Goal: Check status: Check status

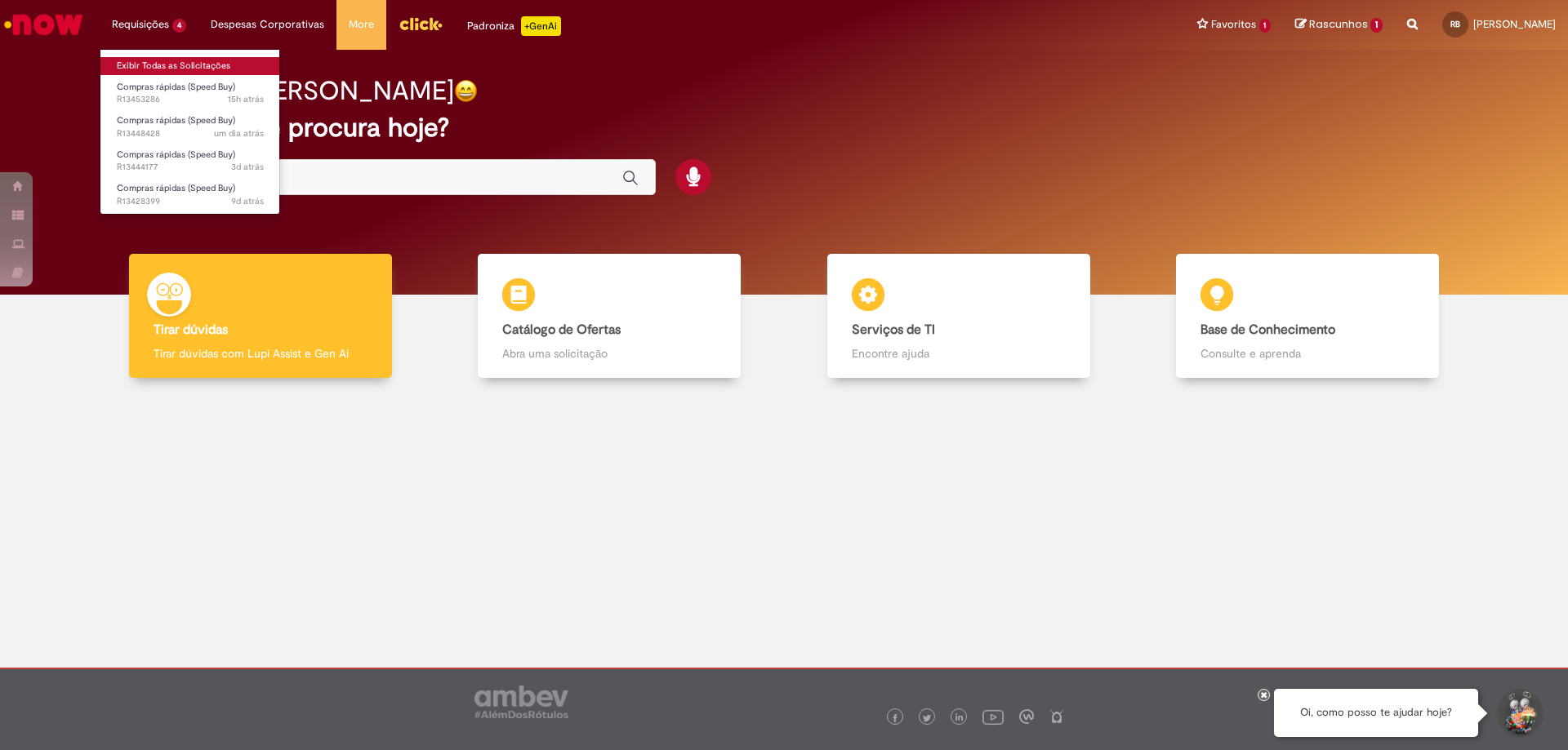
click at [163, 68] on link "Exibir Todas as Solicitações" at bounding box center [190, 66] width 180 height 18
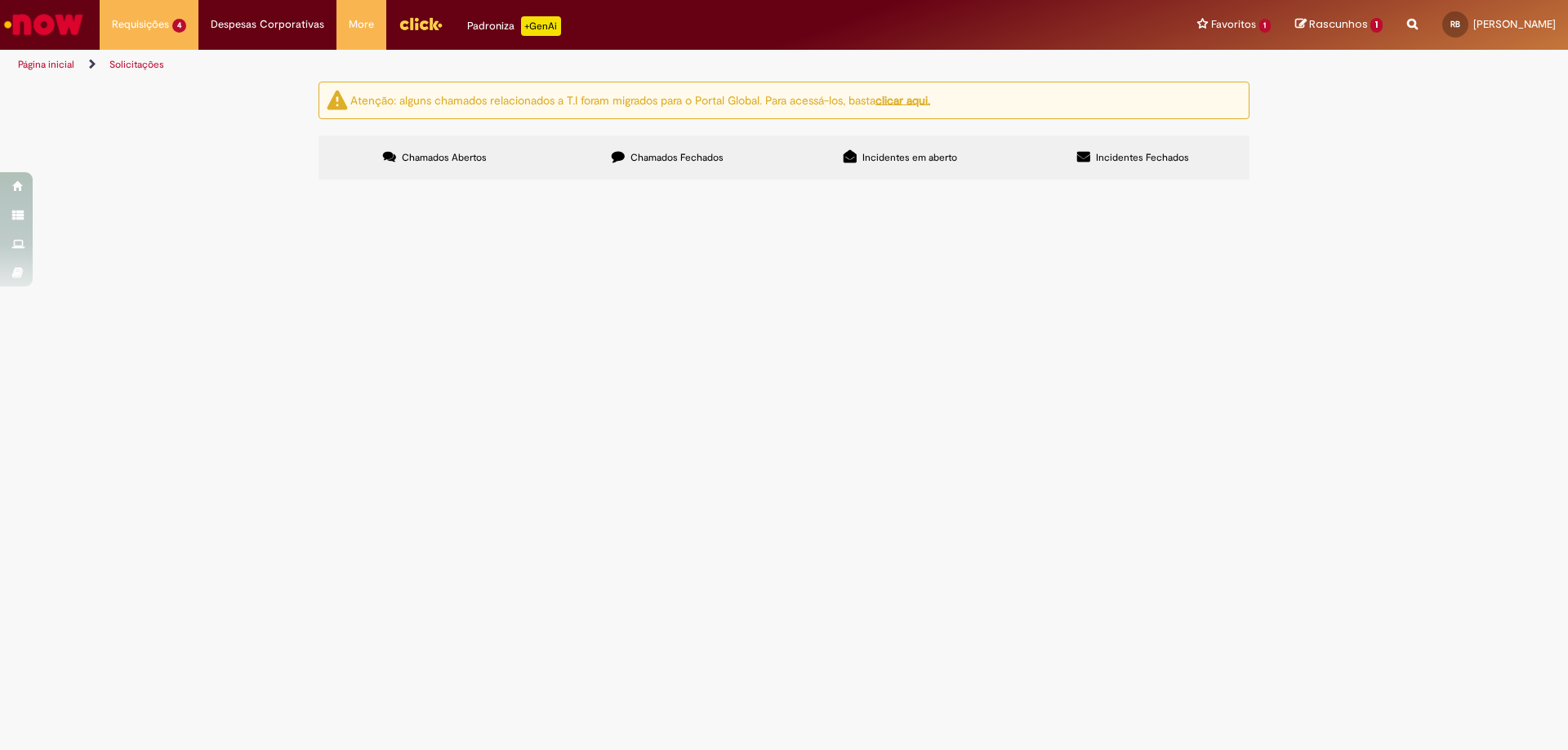
click at [0, 0] on input "Pesquisar" at bounding box center [0, 0] width 0 height 0
paste input "*********"
type input "*********"
click at [0, 0] on button "Pesquisar" at bounding box center [0, 0] width 0 height 0
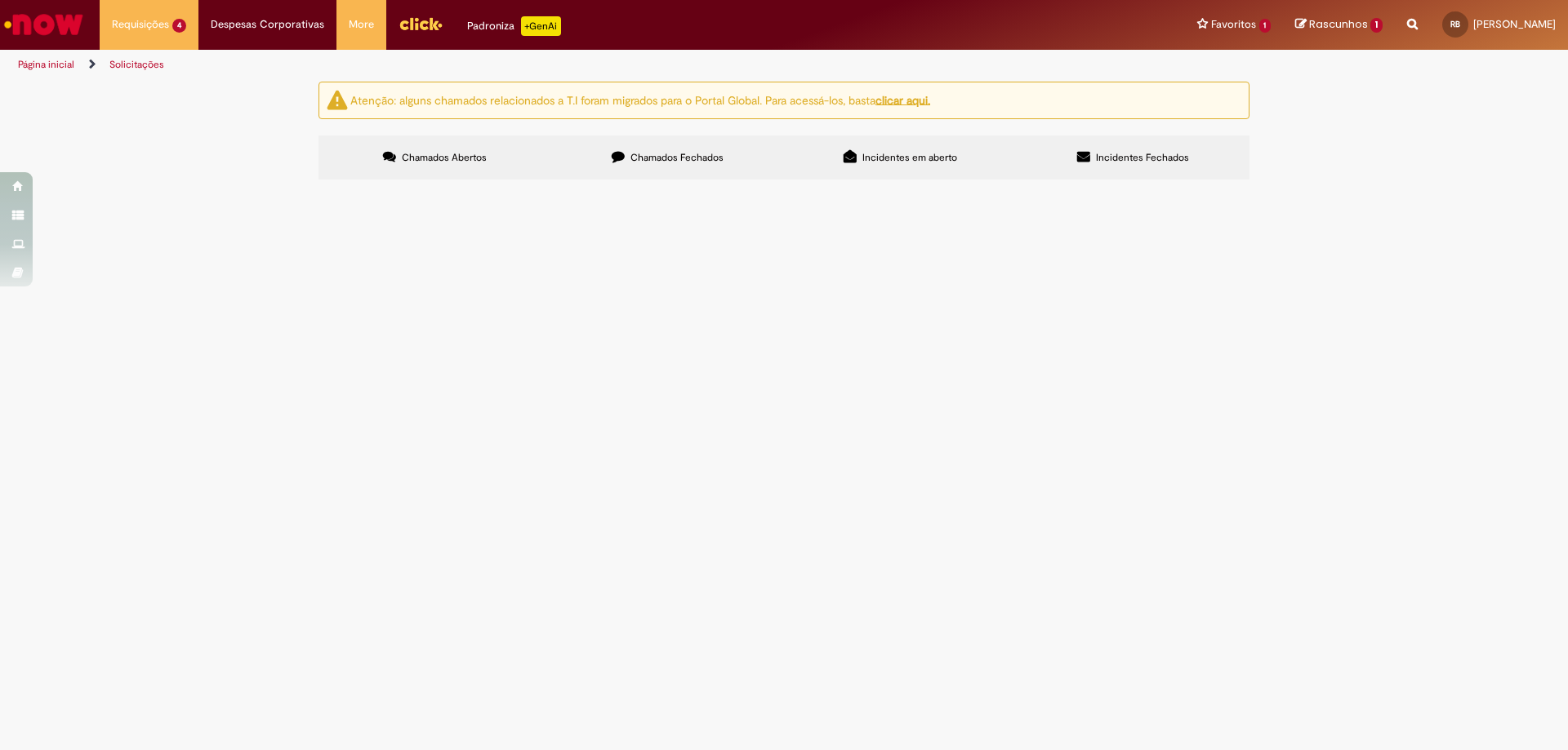
click at [0, 0] on span "Dinablocos da estrela de saída do Rinser danificados Necessário substituir os d…" at bounding box center [0, 0] width 0 height 0
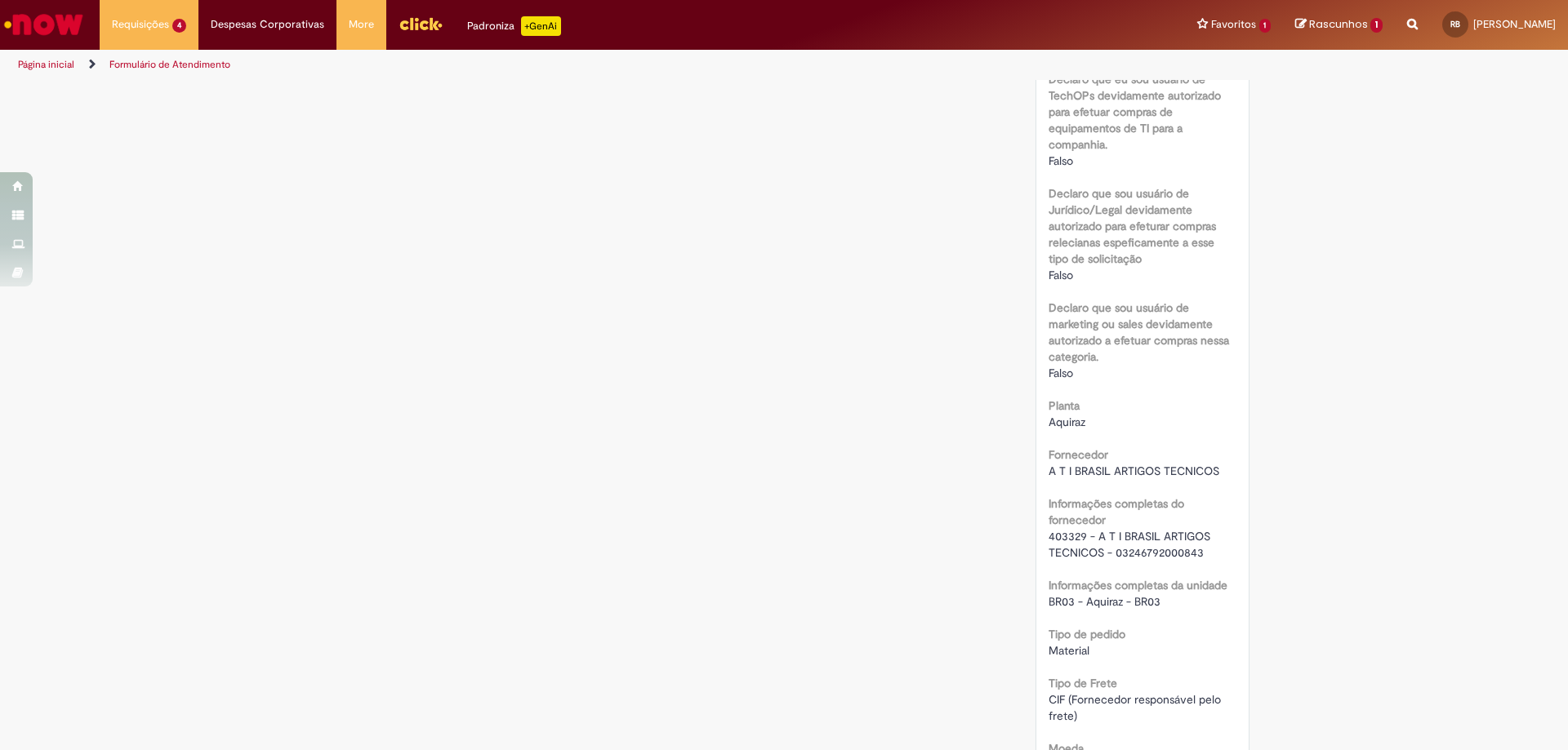
scroll to position [1155, 0]
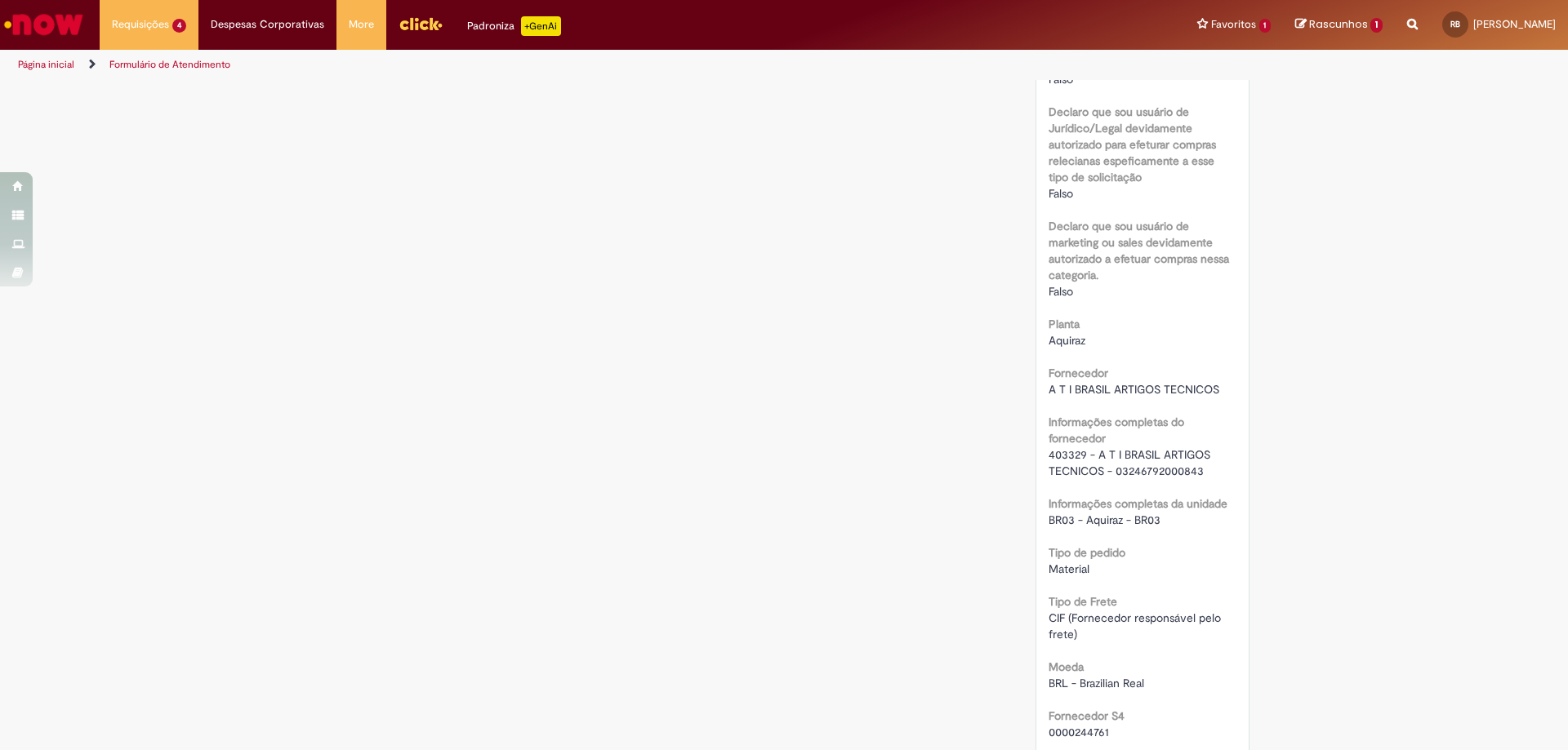
click at [1059, 478] on span "403329 - A T I BRASIL ARTIGOS TECNICOS - 03246792000843" at bounding box center [1131, 462] width 165 height 31
copy span "403329"
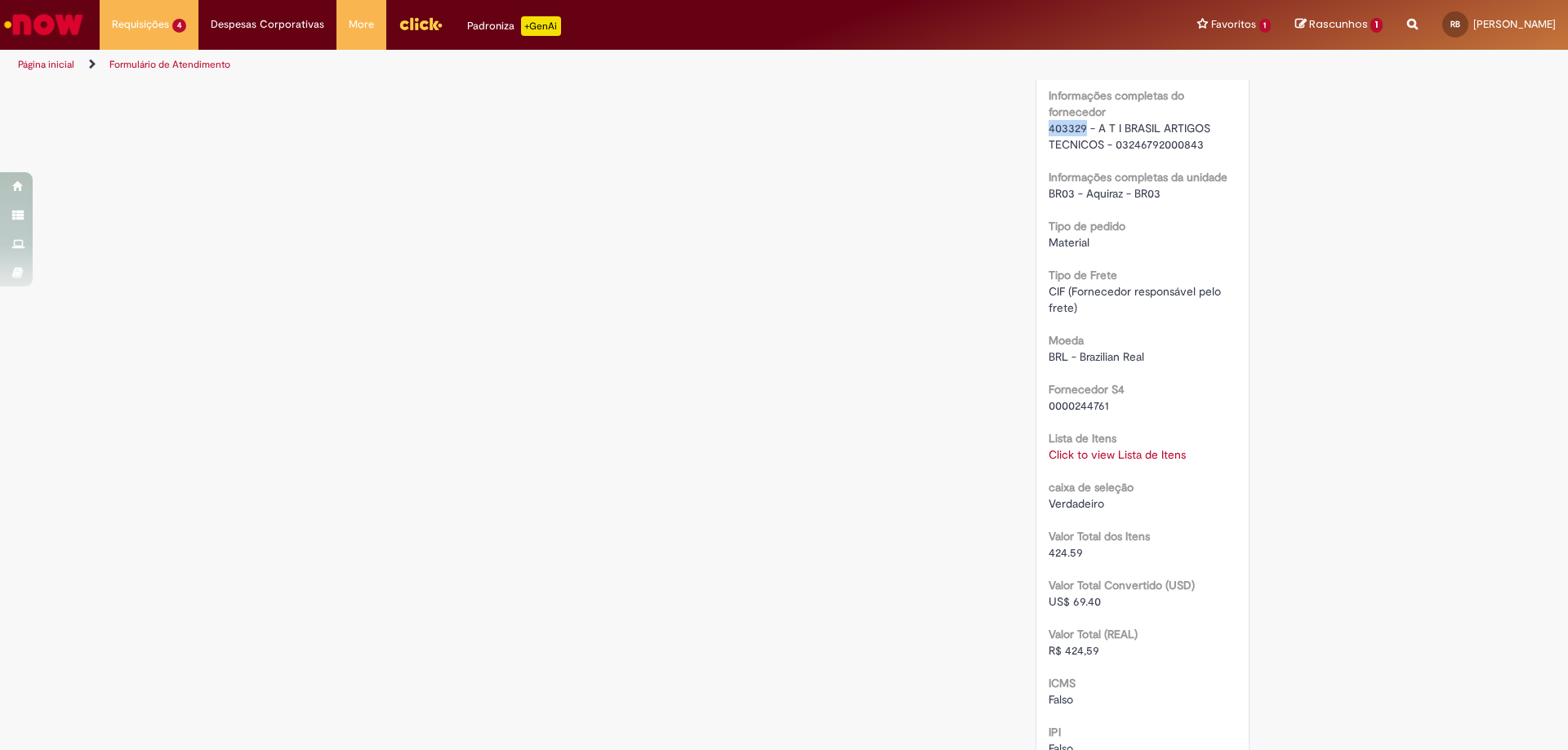
scroll to position [1645, 0]
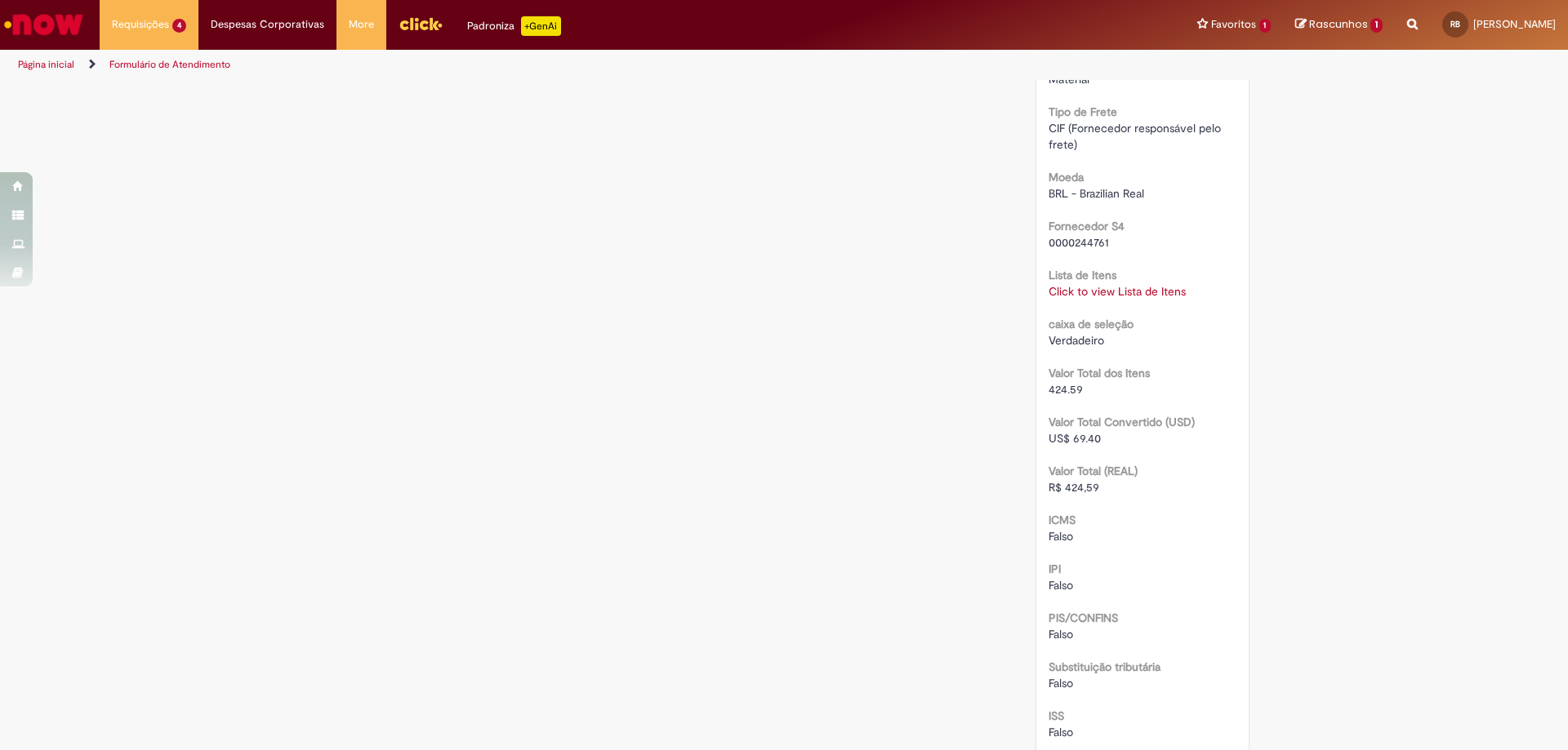
click at [1077, 495] on span "R$ 424,59" at bounding box center [1073, 487] width 50 height 14
copy span "424,59"
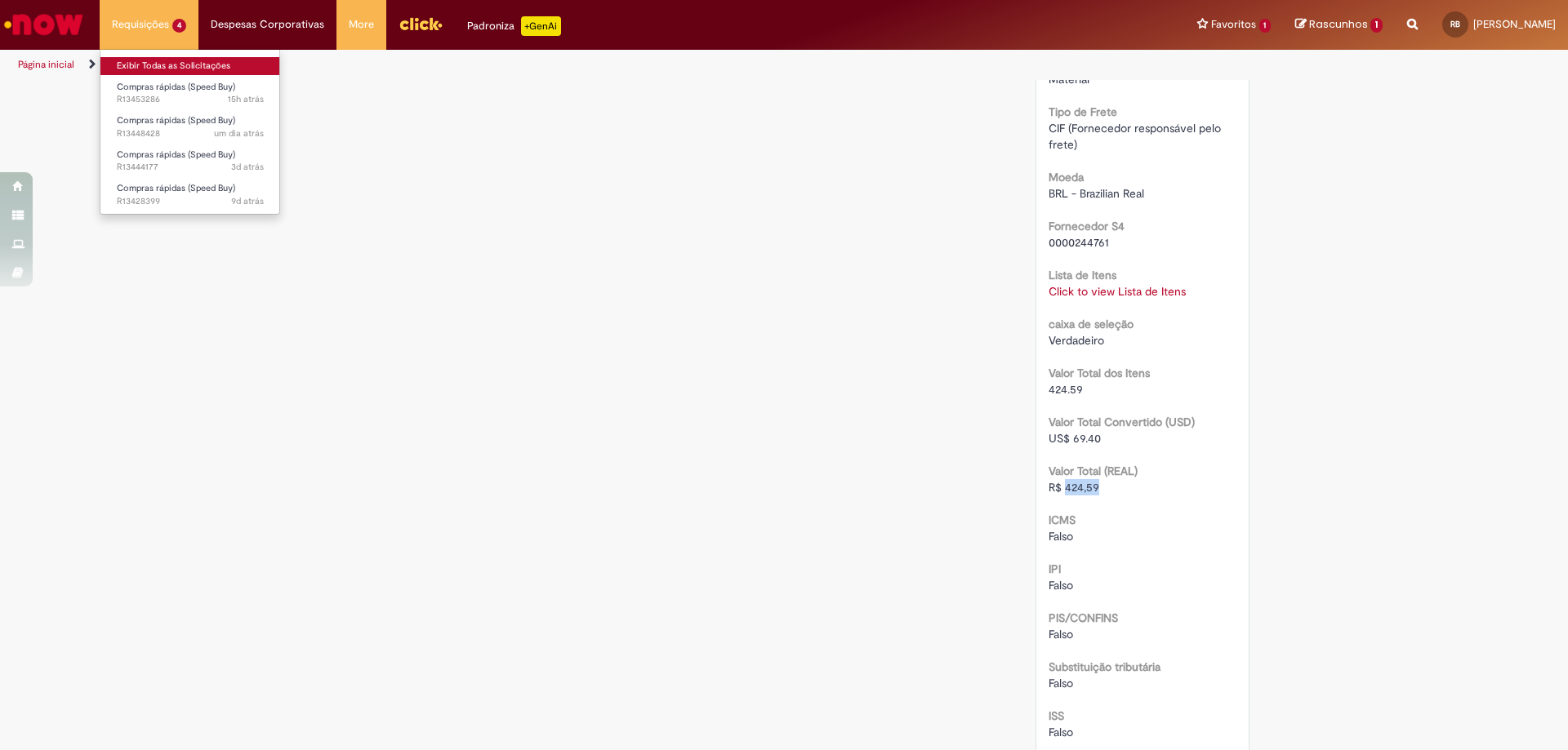
click at [182, 64] on link "Exibir Todas as Solicitações" at bounding box center [190, 66] width 180 height 18
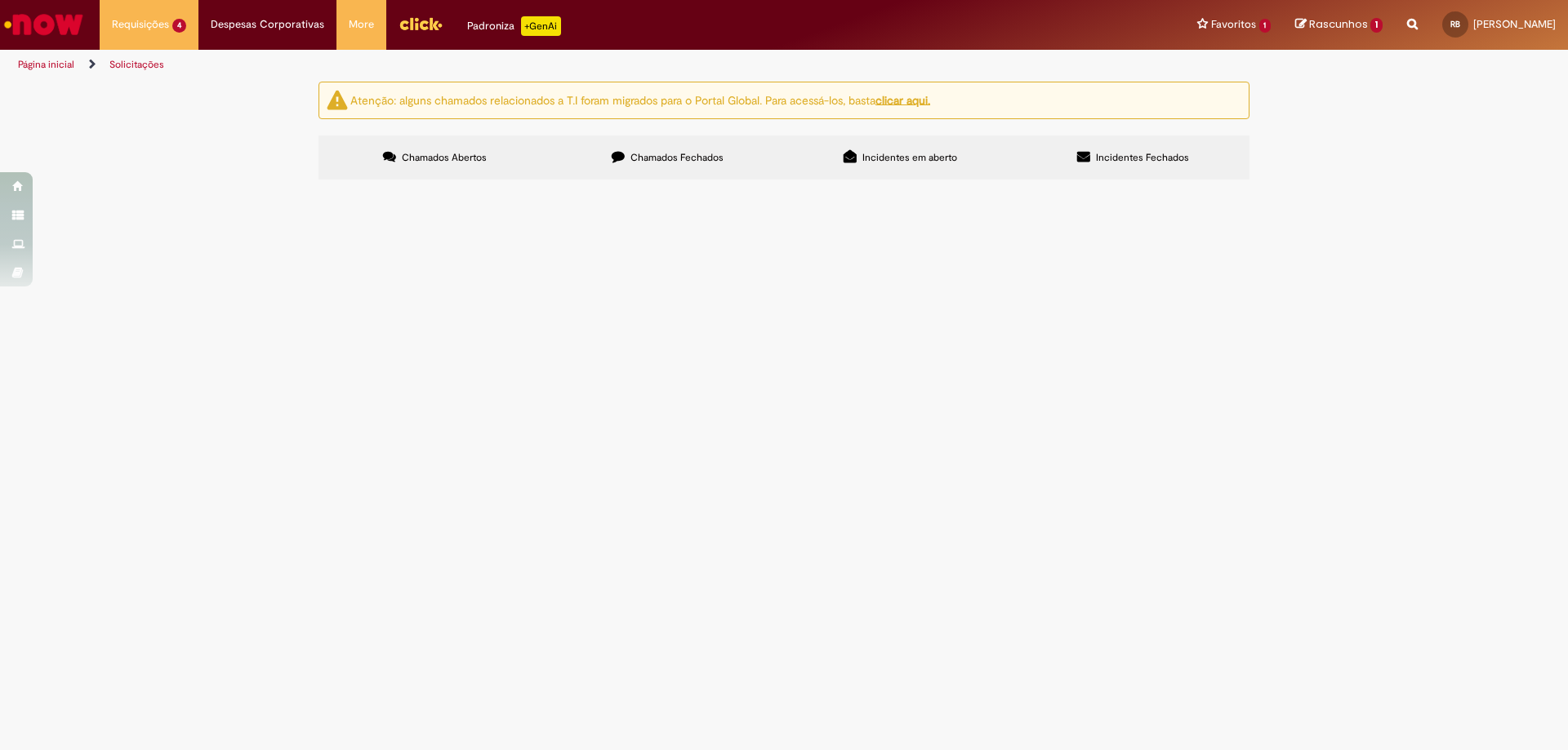
click at [0, 0] on span "Realizar compra do lubrificante PKT. Graxa EP0 INTERLUB" at bounding box center [0, 0] width 0 height 0
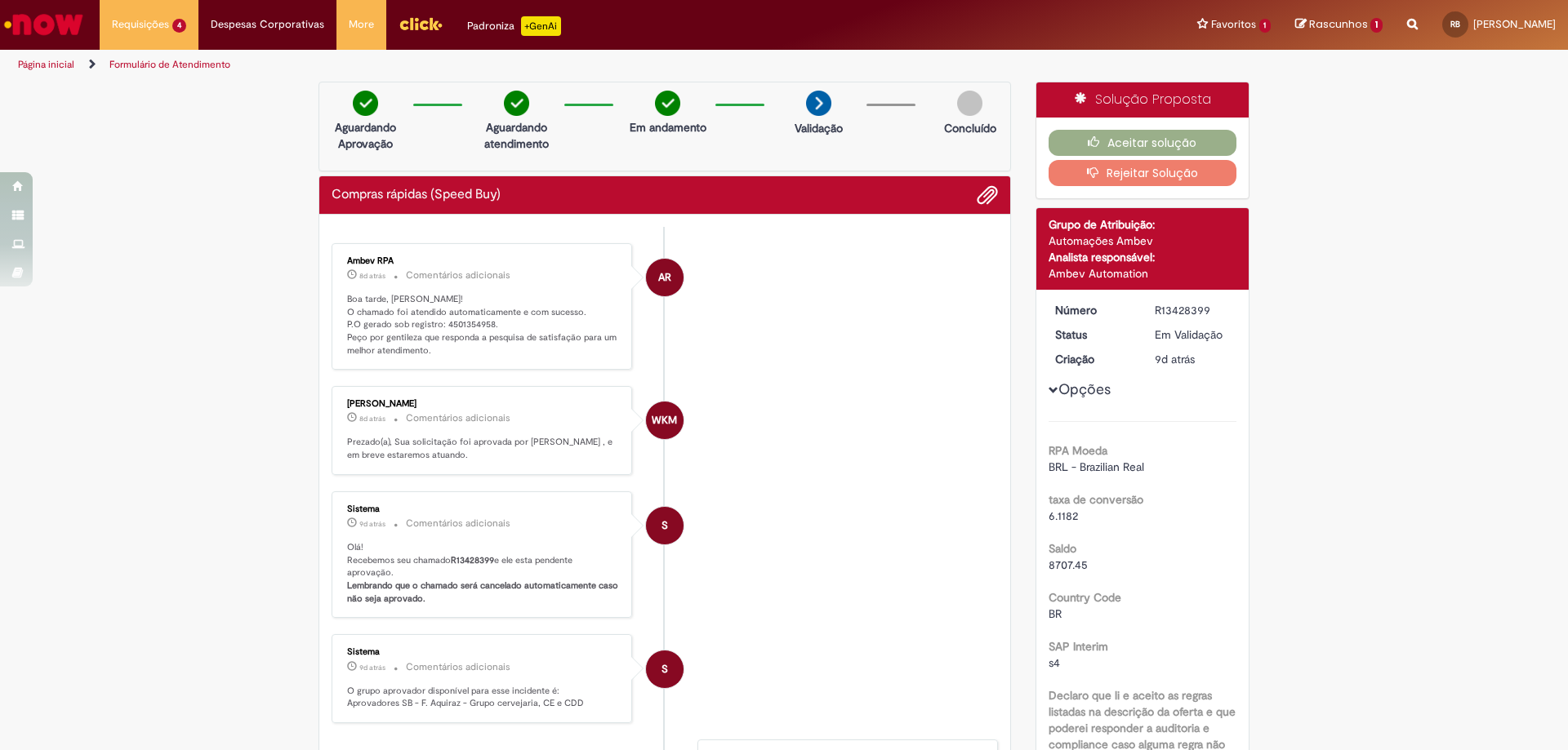
click at [464, 326] on p "Boa tarde, [PERSON_NAME]! O chamado foi atendido automaticamente e com sucesso.…" at bounding box center [482, 325] width 272 height 65
copy p "4501354958"
